Goal: Transaction & Acquisition: Purchase product/service

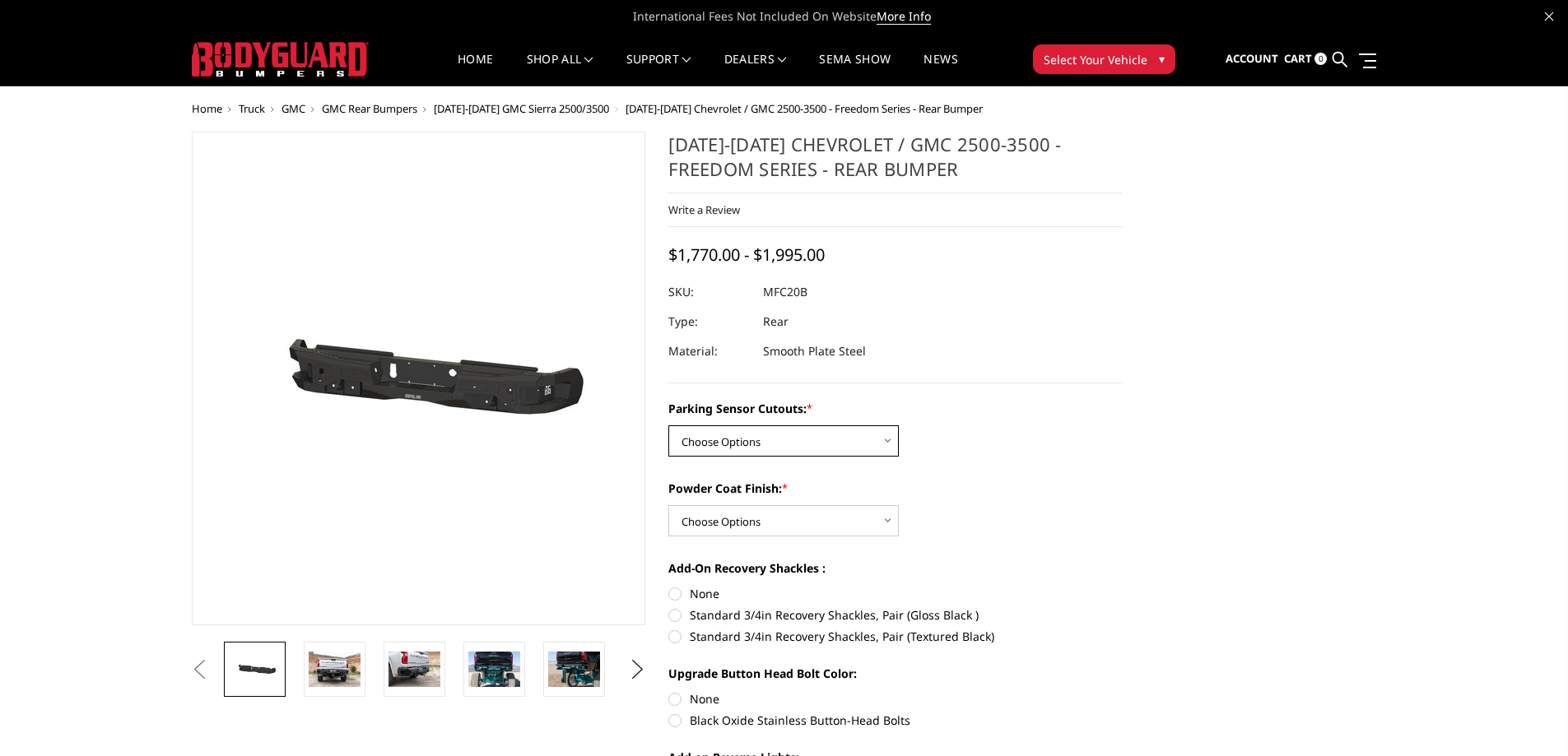
click at [760, 442] on select "Choose Options No - Without Parking Sensor Cutouts Yes - With Parking Sensor Cu…" at bounding box center [784, 440] width 231 height 31
select select "2870"
click at [668, 425] on select "Choose Options No - Without Parking Sensor Cutouts Yes - With Parking Sensor Cu…" at bounding box center [784, 440] width 231 height 31
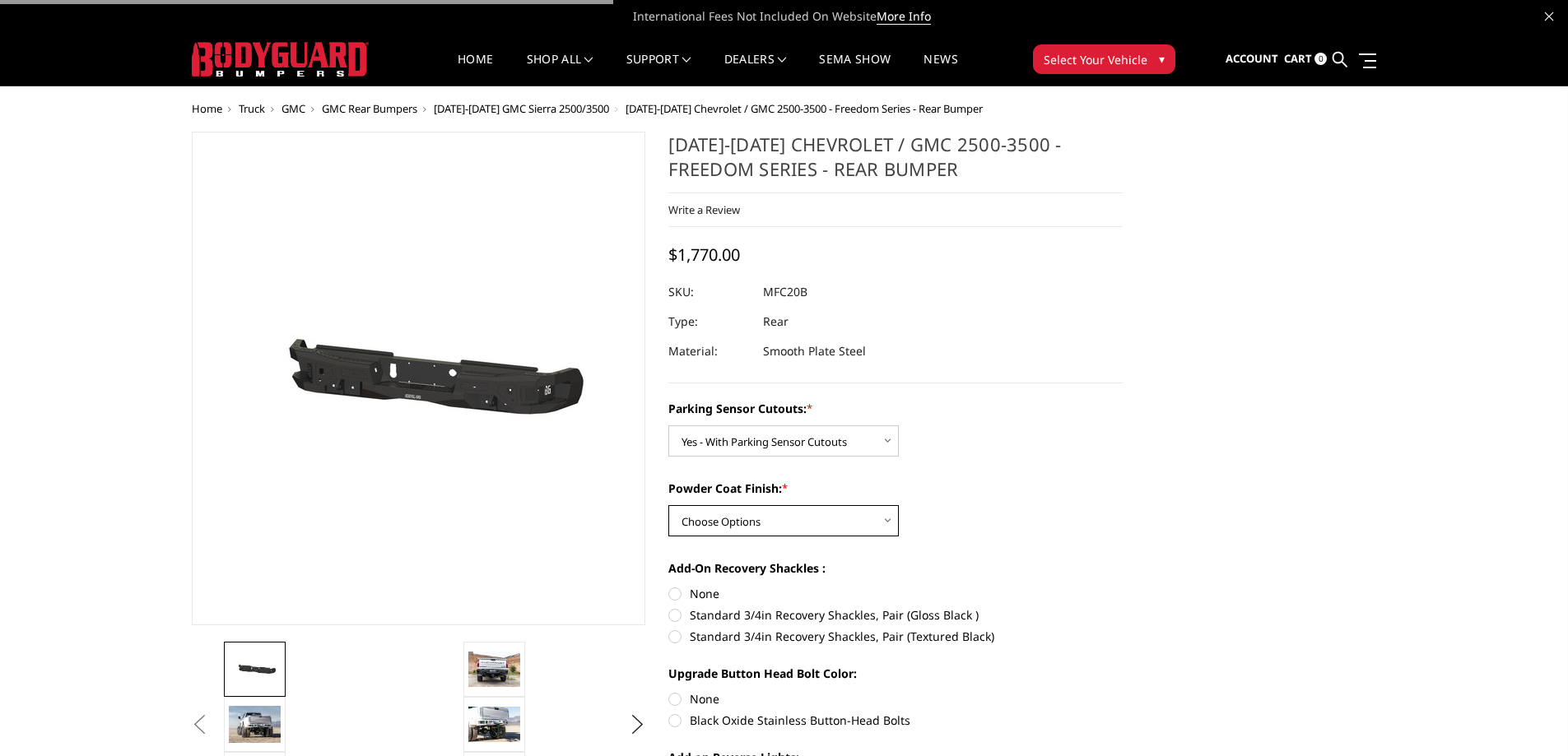
click at [789, 519] on select "Choose Options Bare Metal Texture Black Powder Coat" at bounding box center [784, 521] width 231 height 31
select select "2872"
click at [668, 505] on select "Choose Options Bare Metal Texture Black Powder Coat" at bounding box center [784, 521] width 231 height 31
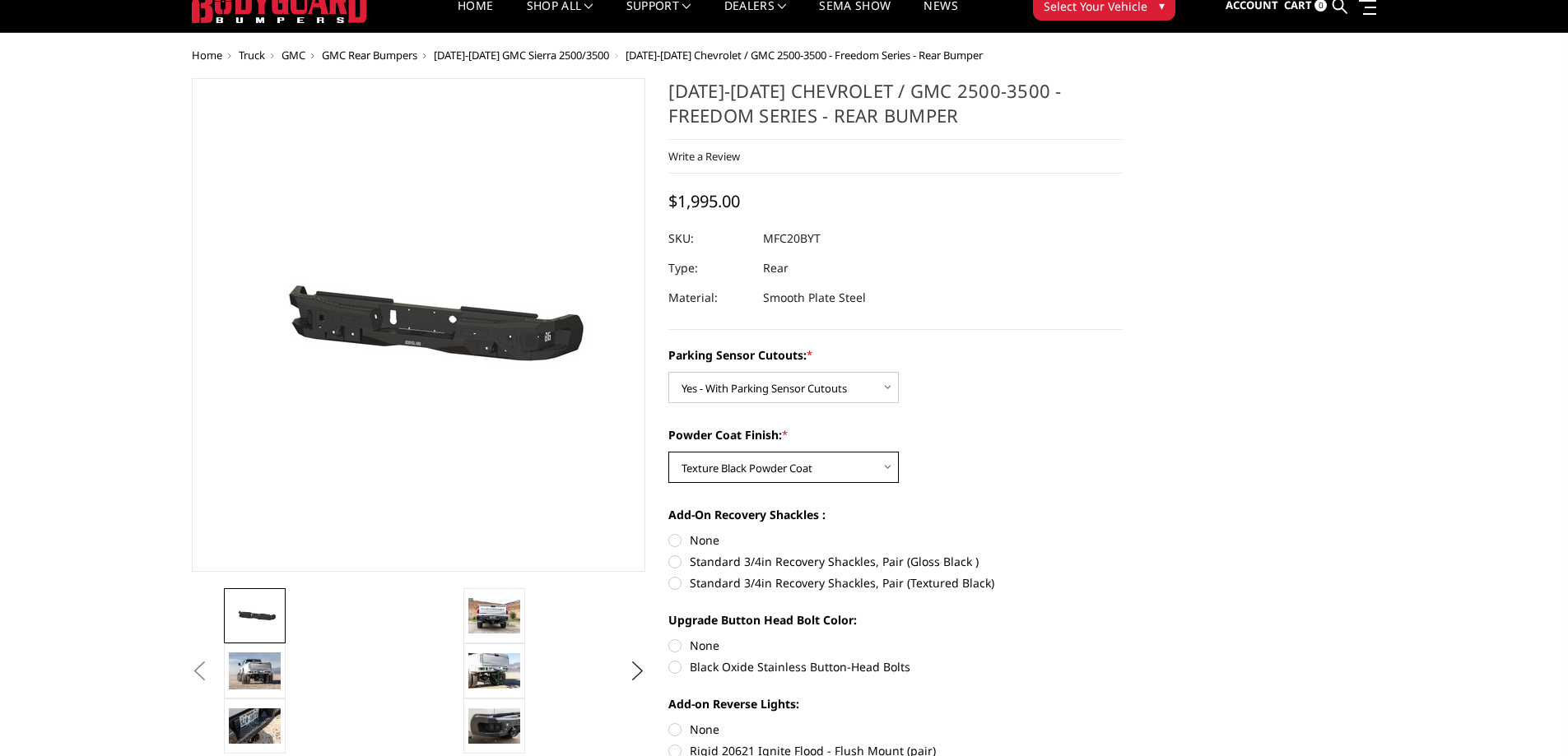
scroll to position [82, 0]
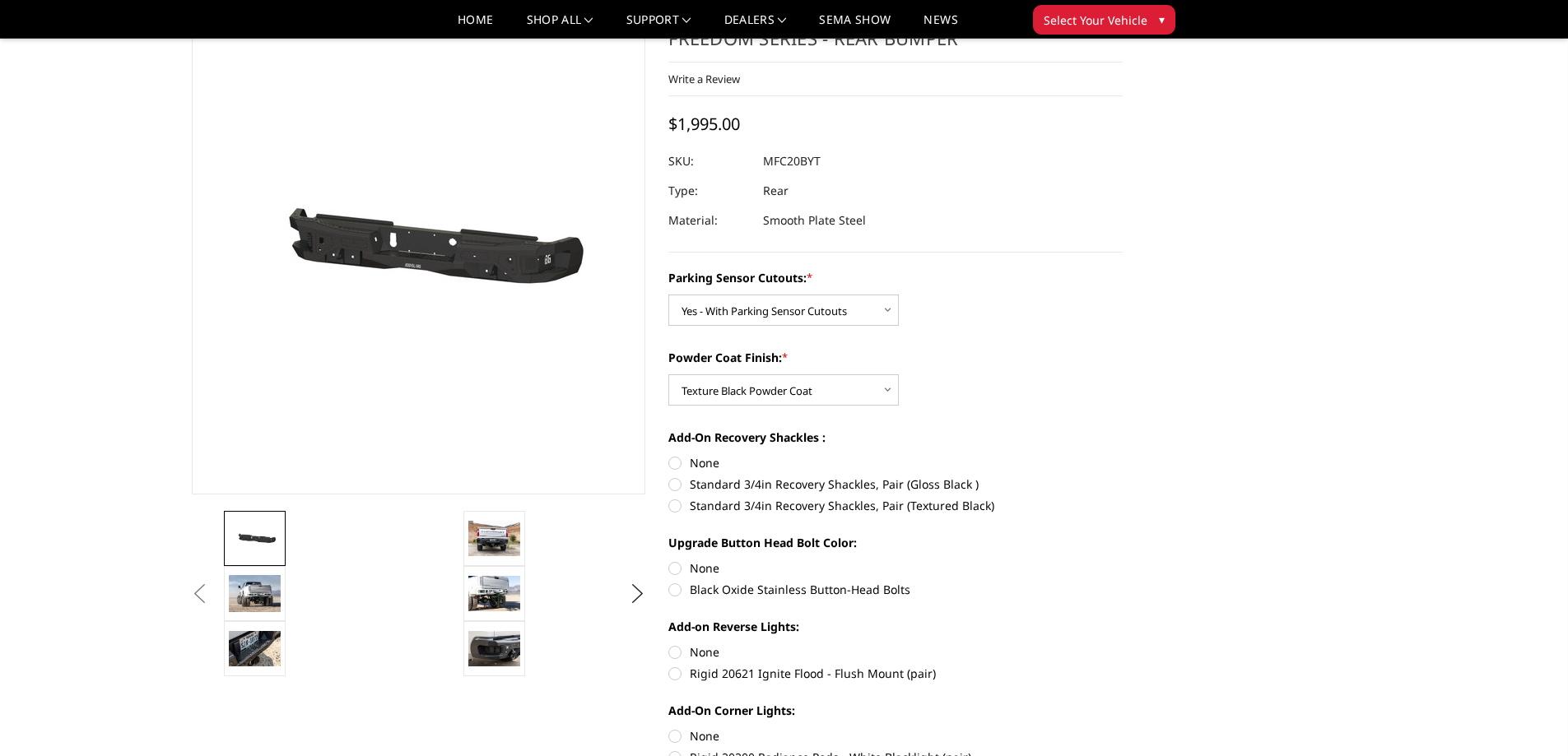
click at [678, 467] on label "None" at bounding box center [895, 463] width 454 height 17
click at [669, 455] on input "None" at bounding box center [668, 454] width 1 height 1
radio input "true"
click at [675, 590] on label "Black Oxide Stainless Button-Head Bolts" at bounding box center [895, 590] width 454 height 17
click at [1122, 560] on input "Black Oxide Stainless Button-Head Bolts" at bounding box center [1122, 559] width 1 height 1
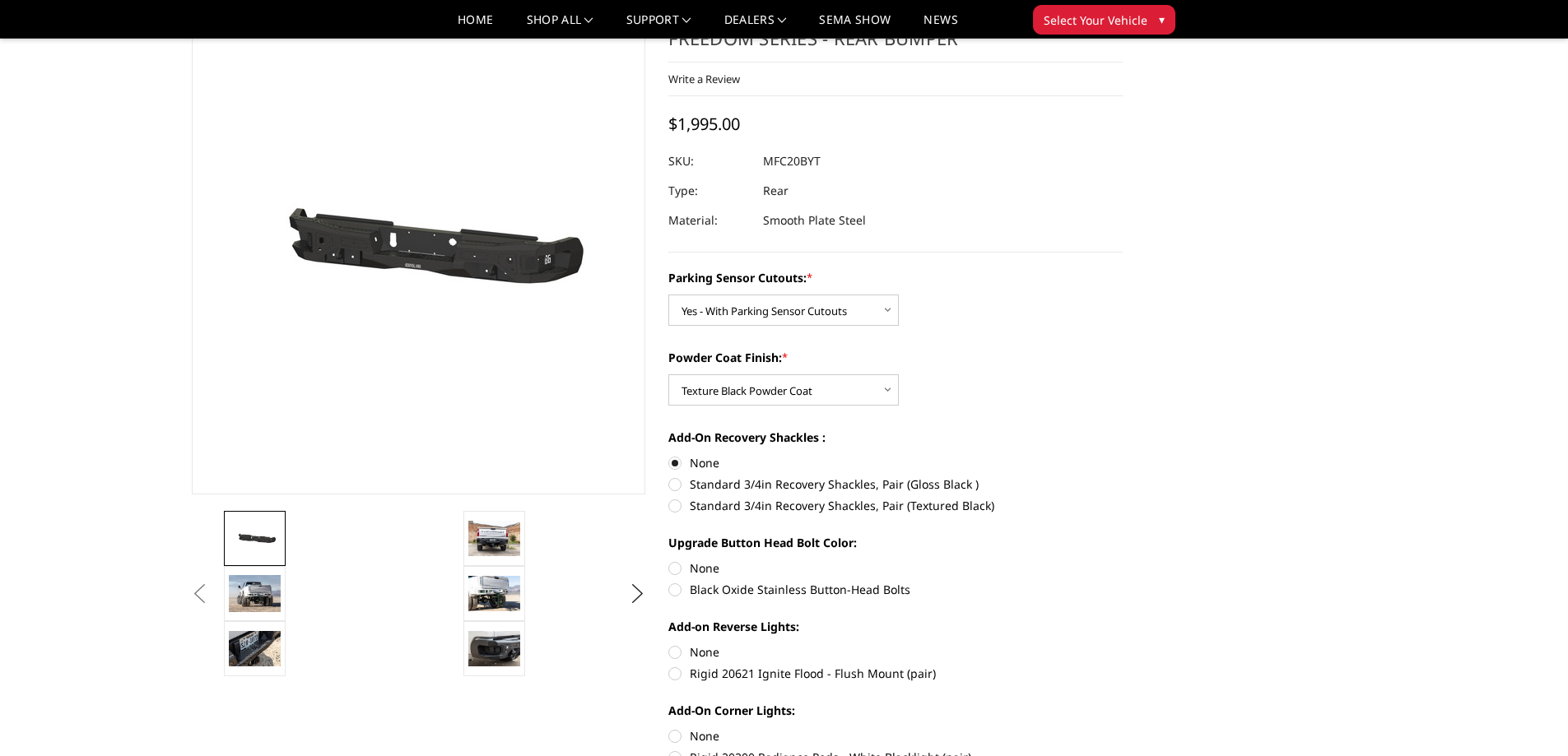
radio input "true"
click at [677, 571] on label "None" at bounding box center [895, 568] width 454 height 17
click at [669, 560] on input "None" at bounding box center [668, 559] width 1 height 1
radio input "true"
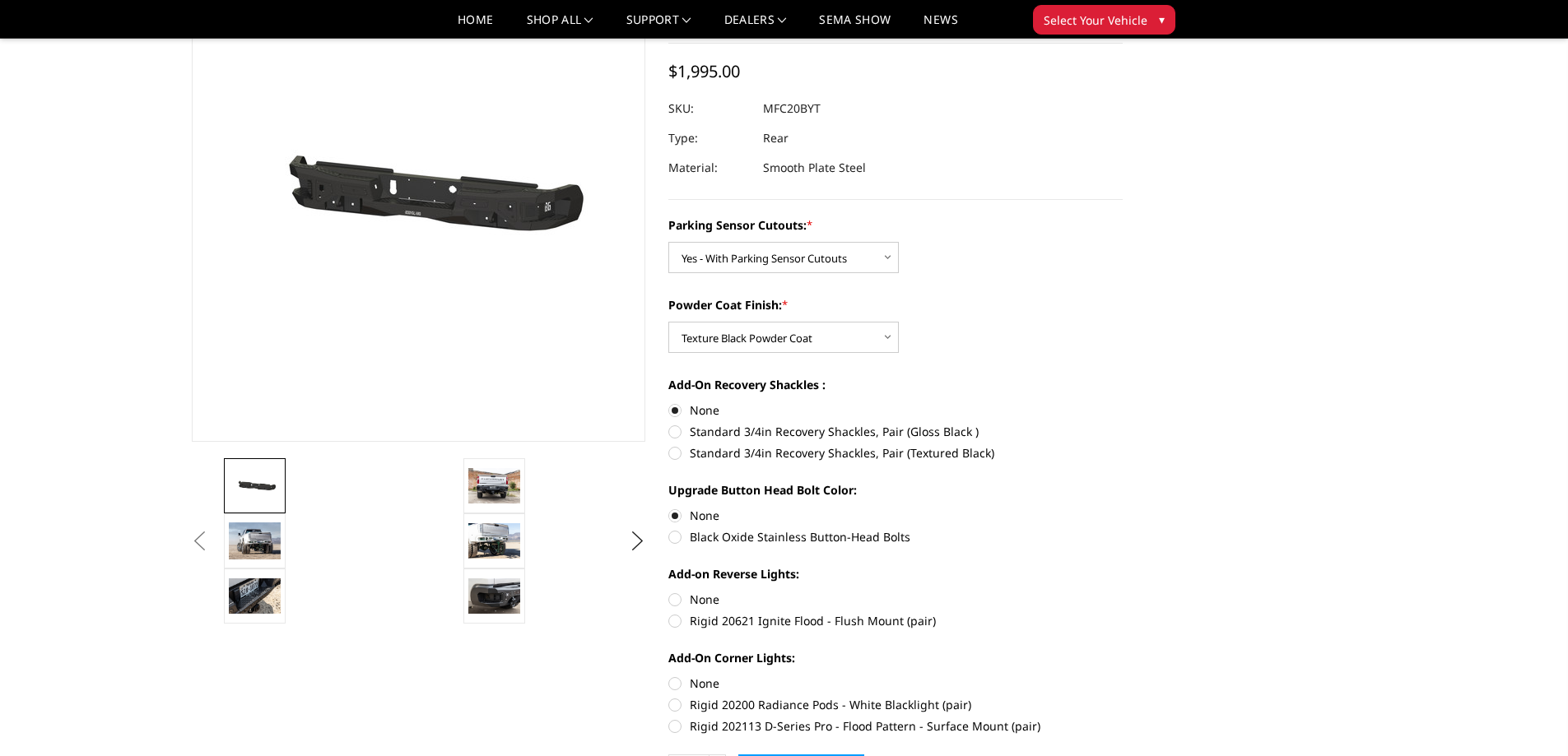
scroll to position [165, 0]
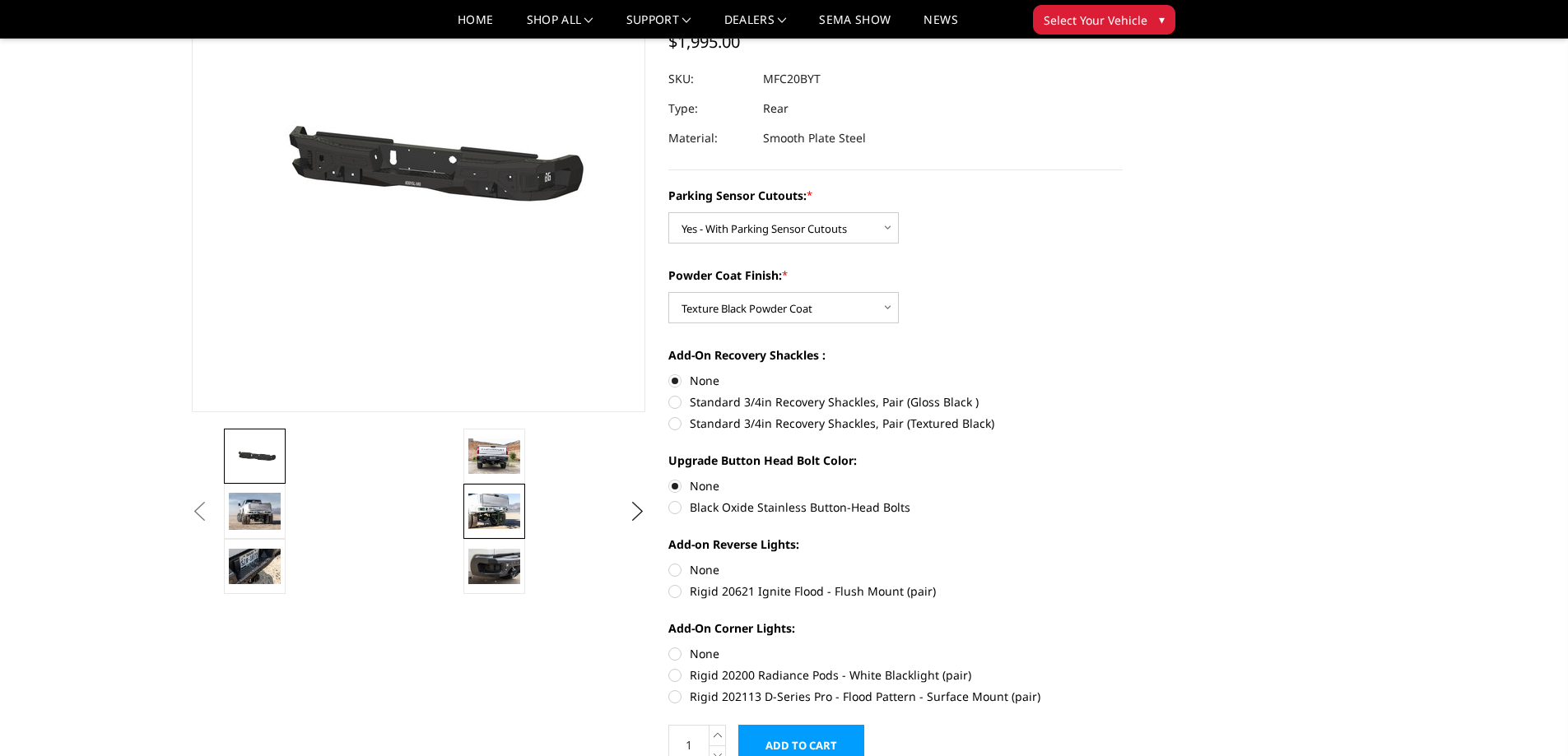
click at [491, 524] on img at bounding box center [495, 511] width 52 height 35
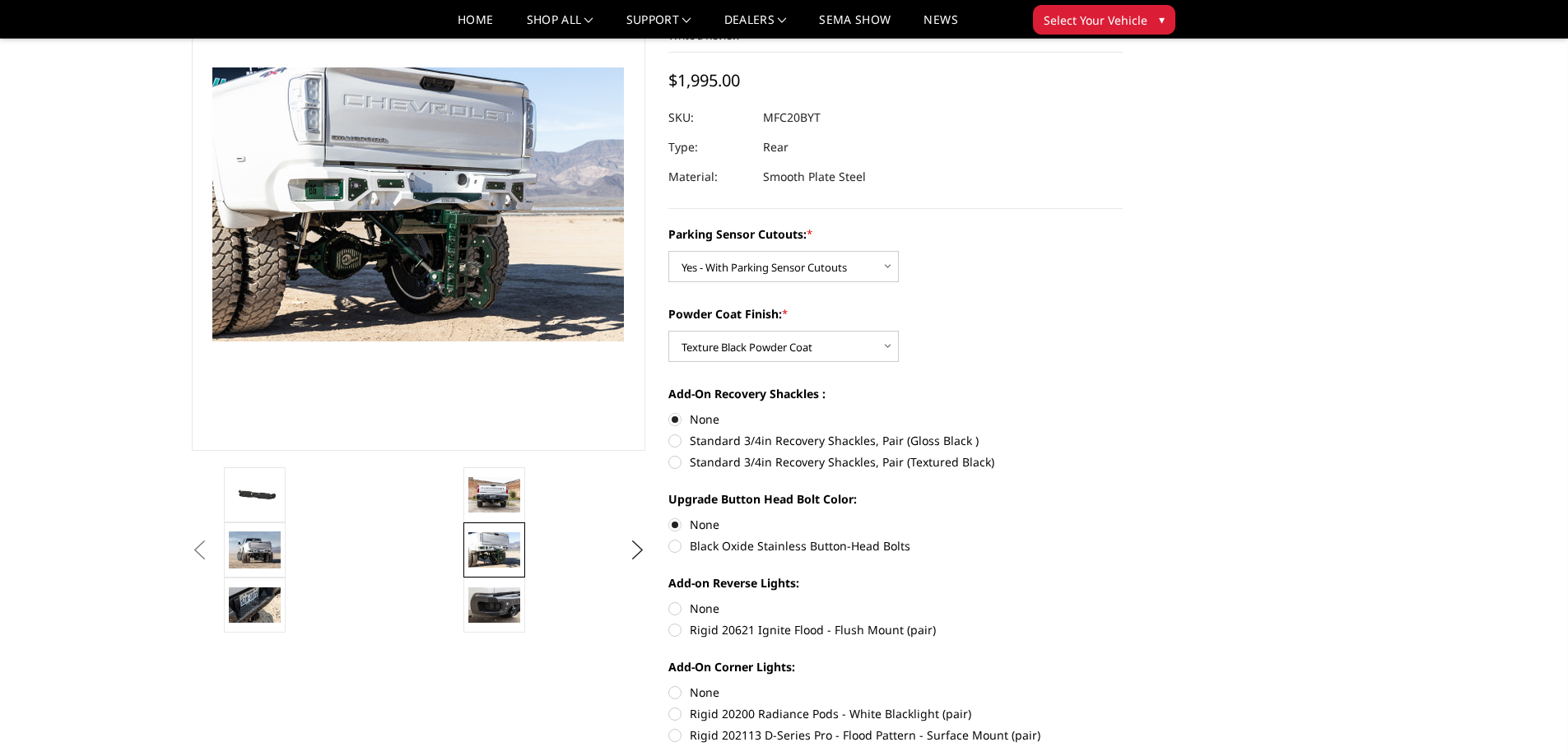
scroll to position [44, 0]
